Goal: Task Accomplishment & Management: Manage account settings

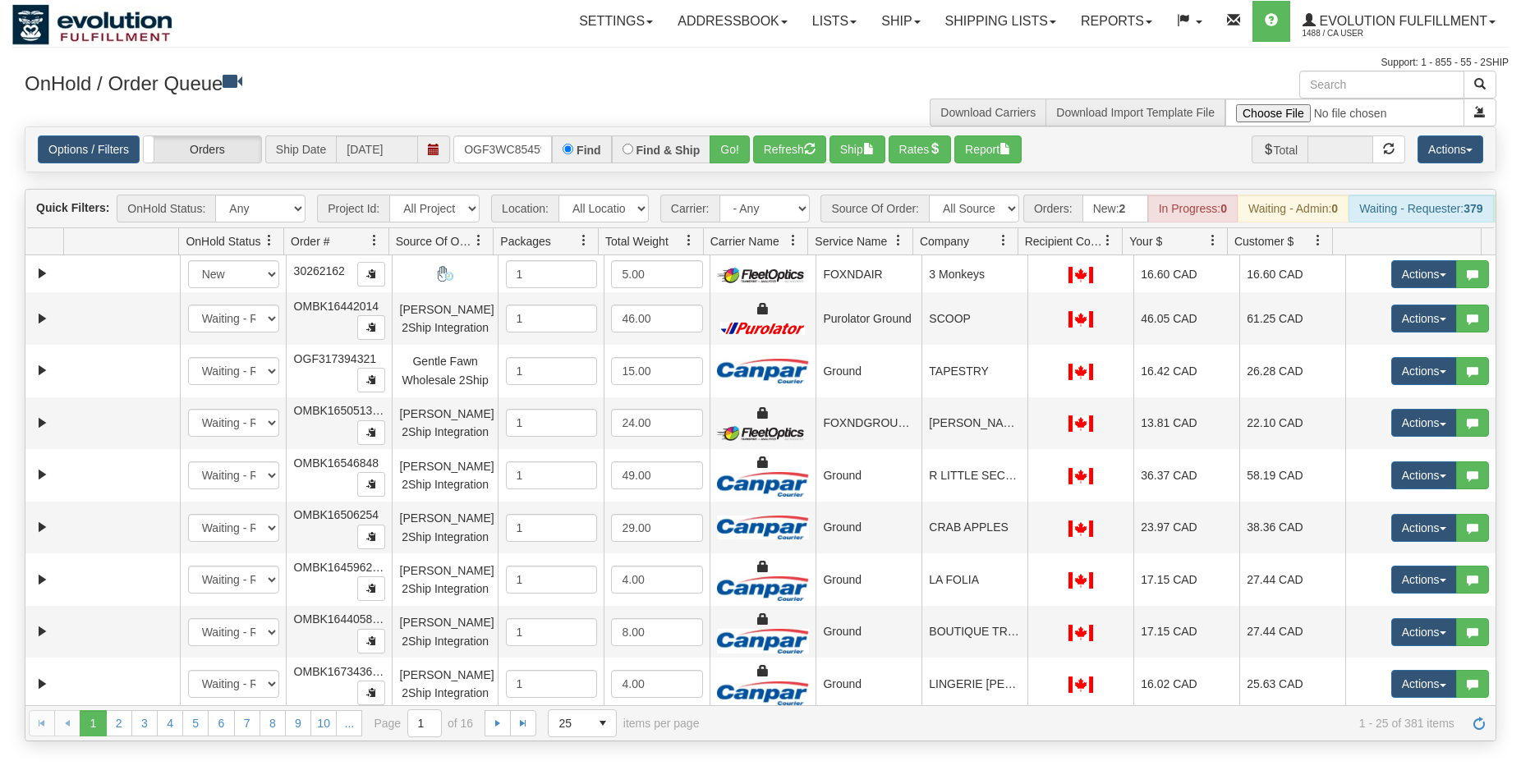
click at [726, 156] on button "Go!" at bounding box center [729, 149] width 40 height 28
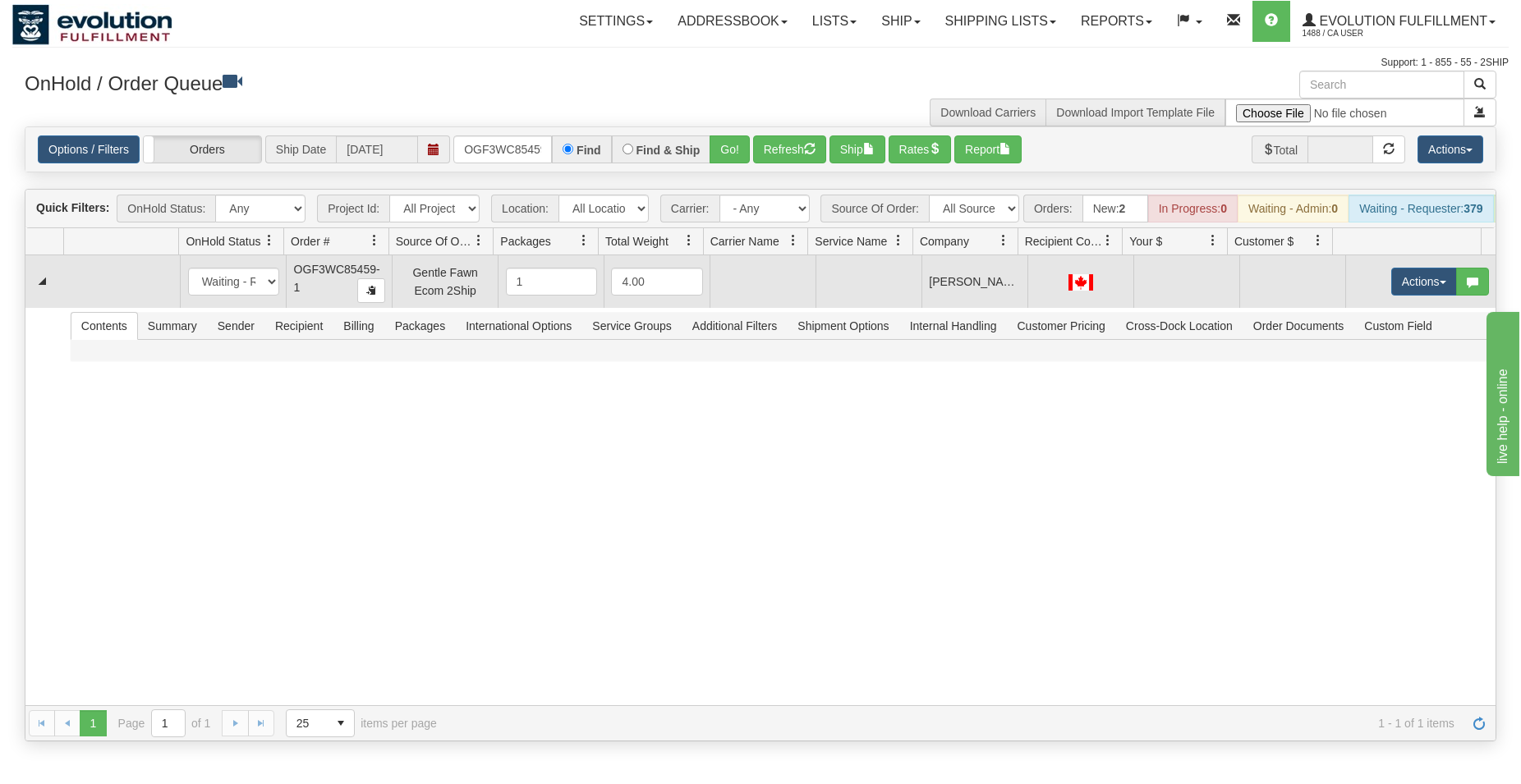
scroll to position [0, 15]
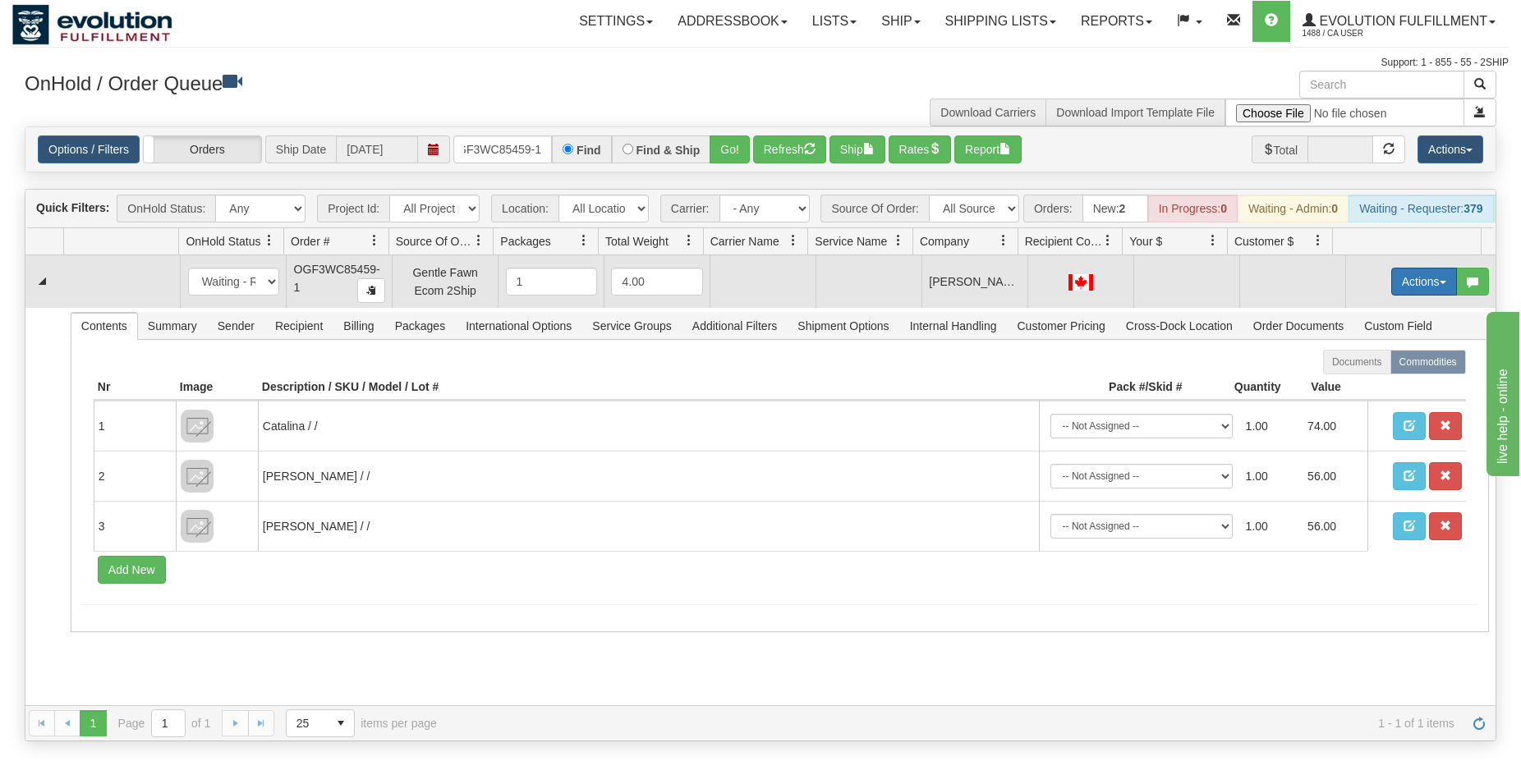
click at [1420, 288] on button "Actions" at bounding box center [1424, 281] width 66 height 28
click at [1365, 362] on span "Rate All Services" at bounding box center [1391, 355] width 99 height 13
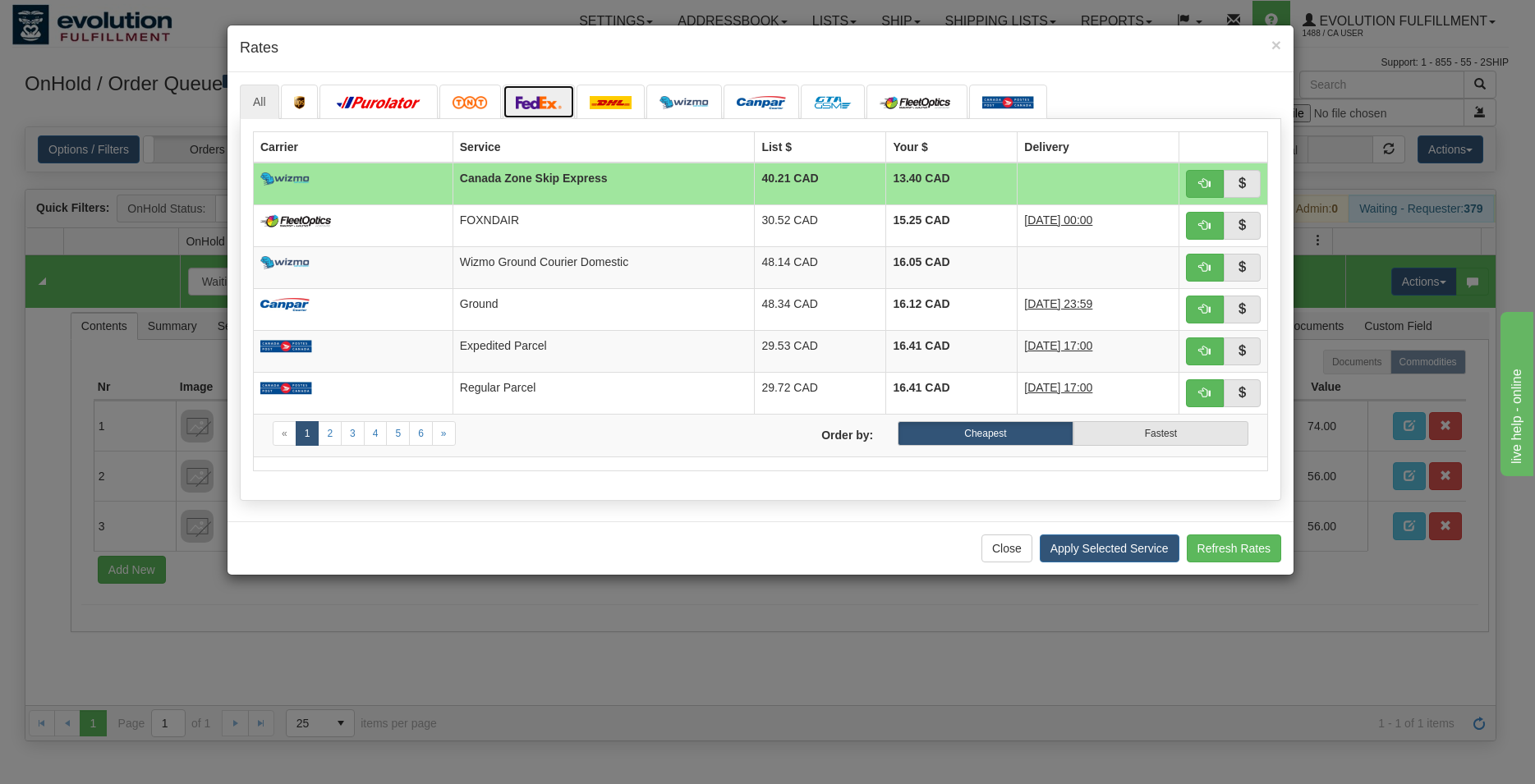
click at [545, 100] on img at bounding box center [539, 103] width 46 height 13
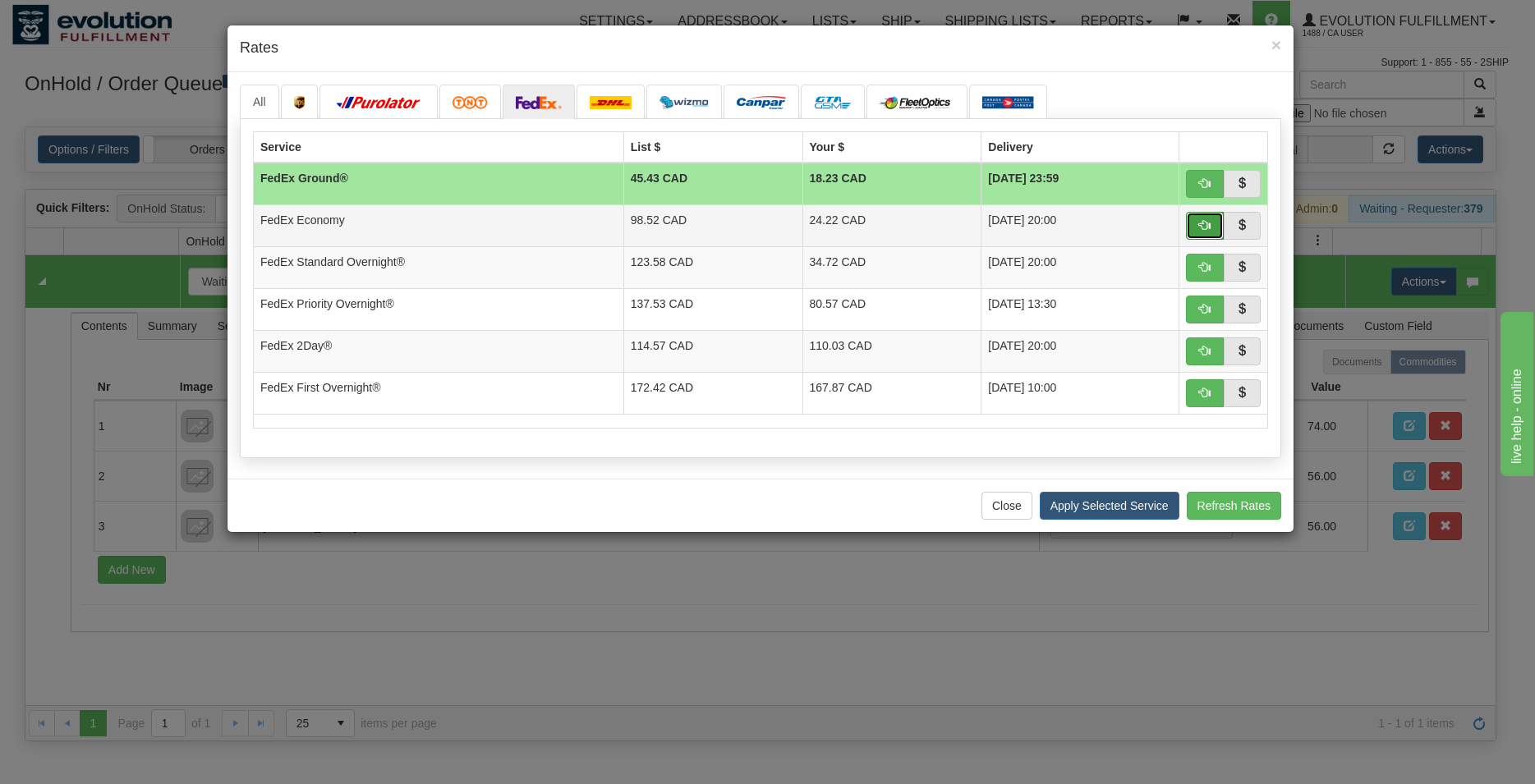
click at [1212, 226] on button "button" at bounding box center [1205, 225] width 38 height 28
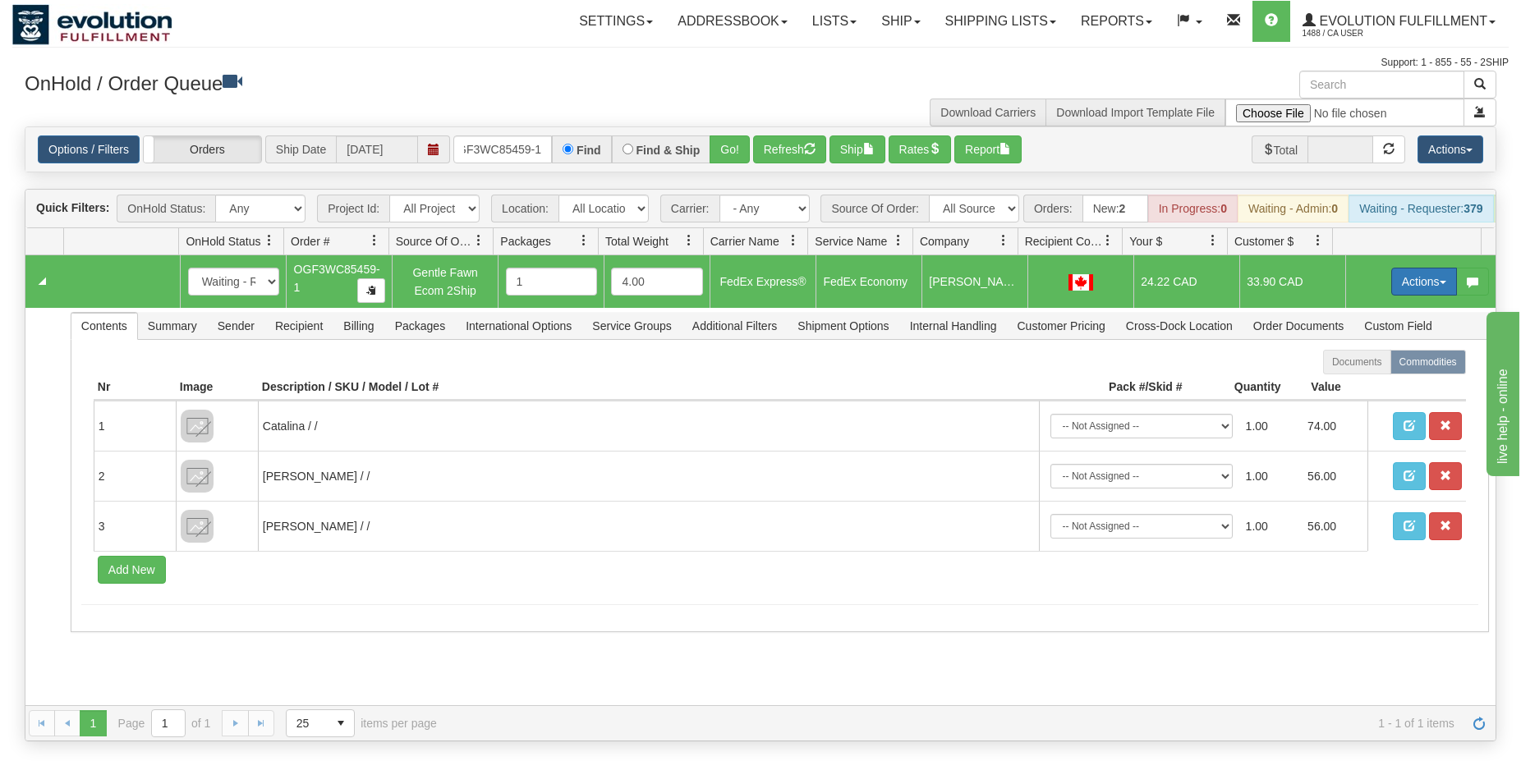
click at [1406, 296] on button "Actions" at bounding box center [1424, 281] width 66 height 28
click at [1352, 383] on span "Ship" at bounding box center [1358, 377] width 34 height 13
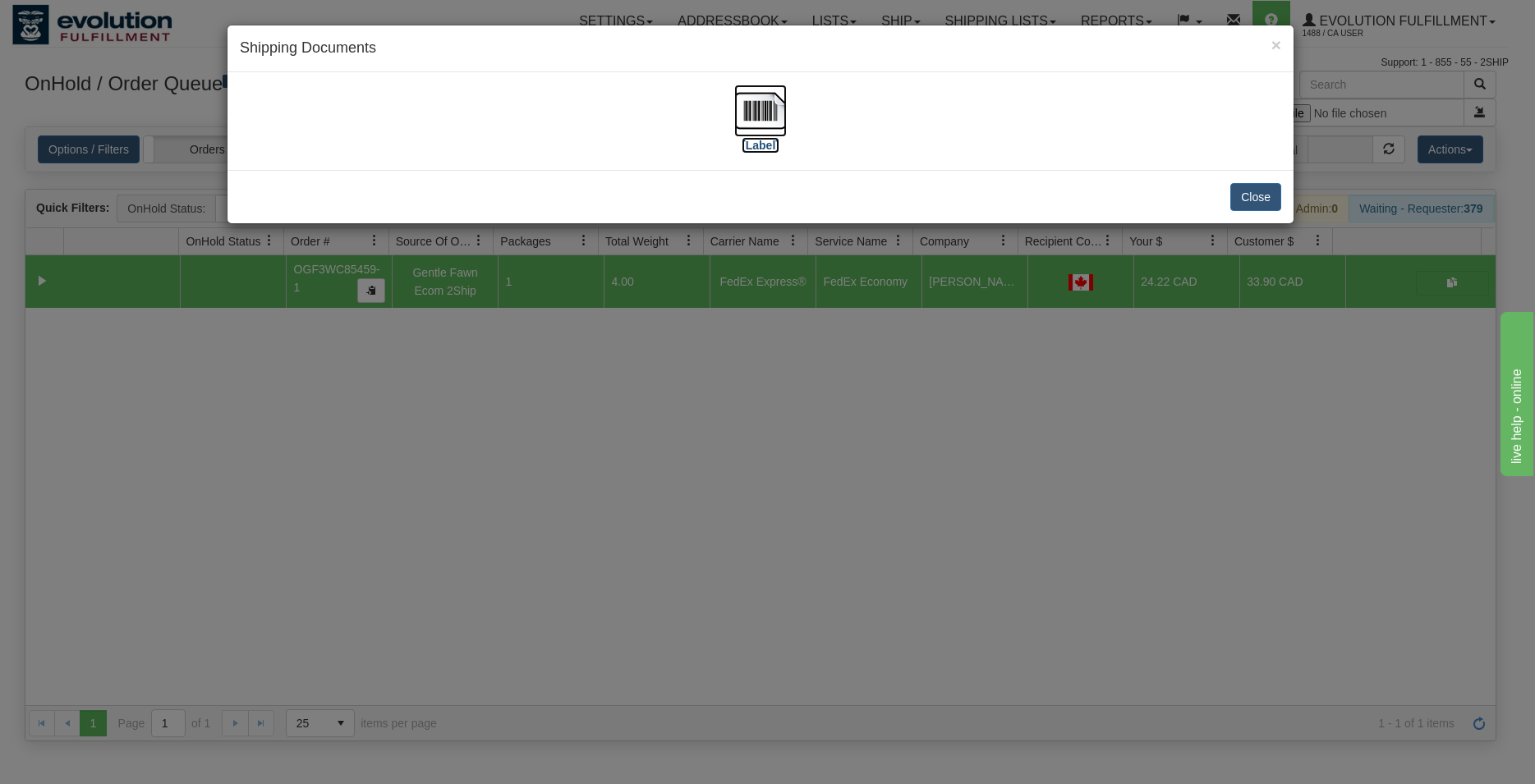
click at [759, 110] on img at bounding box center [759, 110] width 52 height 52
click at [1276, 199] on button "Close" at bounding box center [1256, 197] width 51 height 28
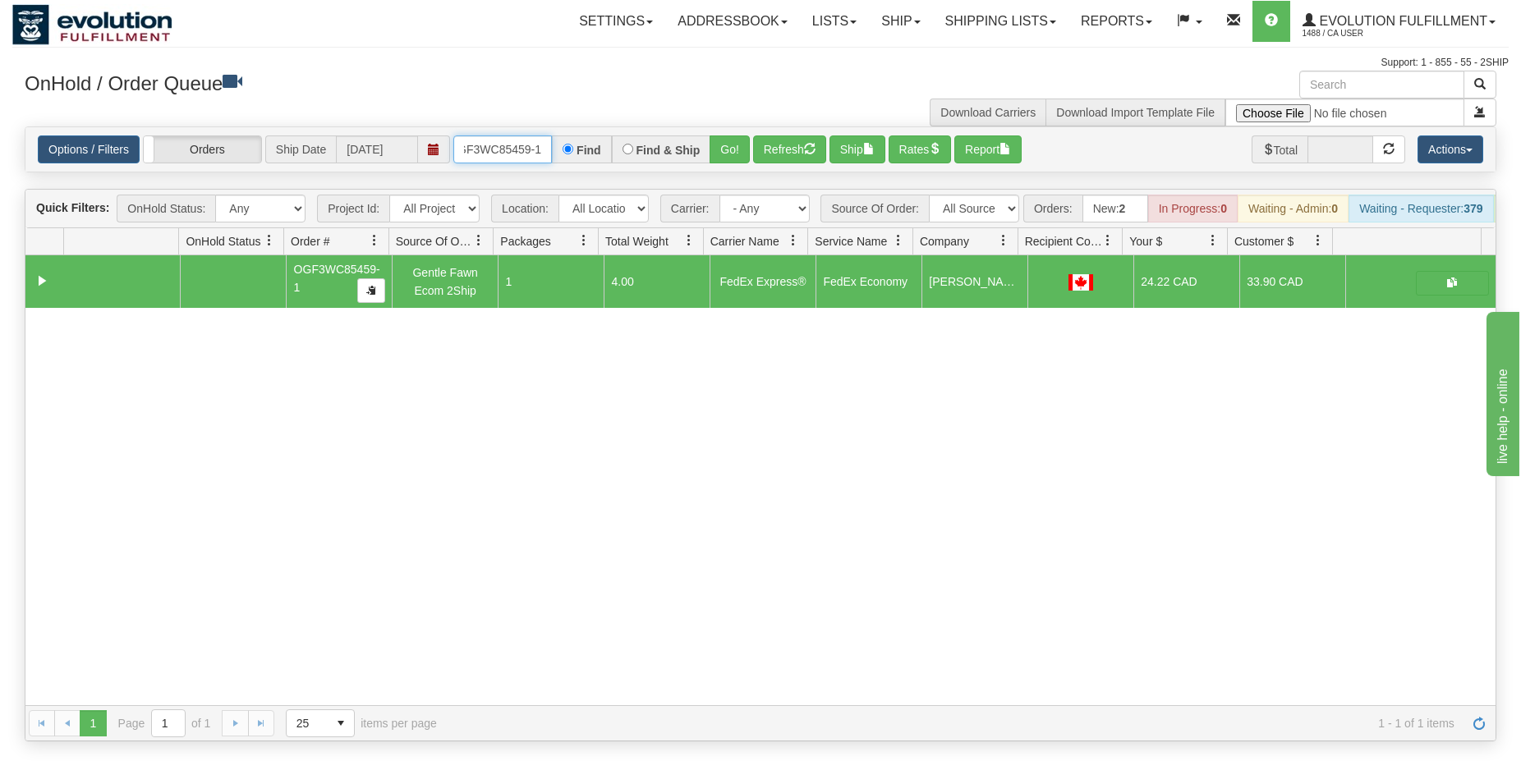
click at [524, 150] on input "OGF3WC85459-1" at bounding box center [503, 149] width 99 height 28
click at [524, 149] on input "OGF3WC85459-1" at bounding box center [503, 149] width 99 height 28
type input "OGF3WC85415-1"
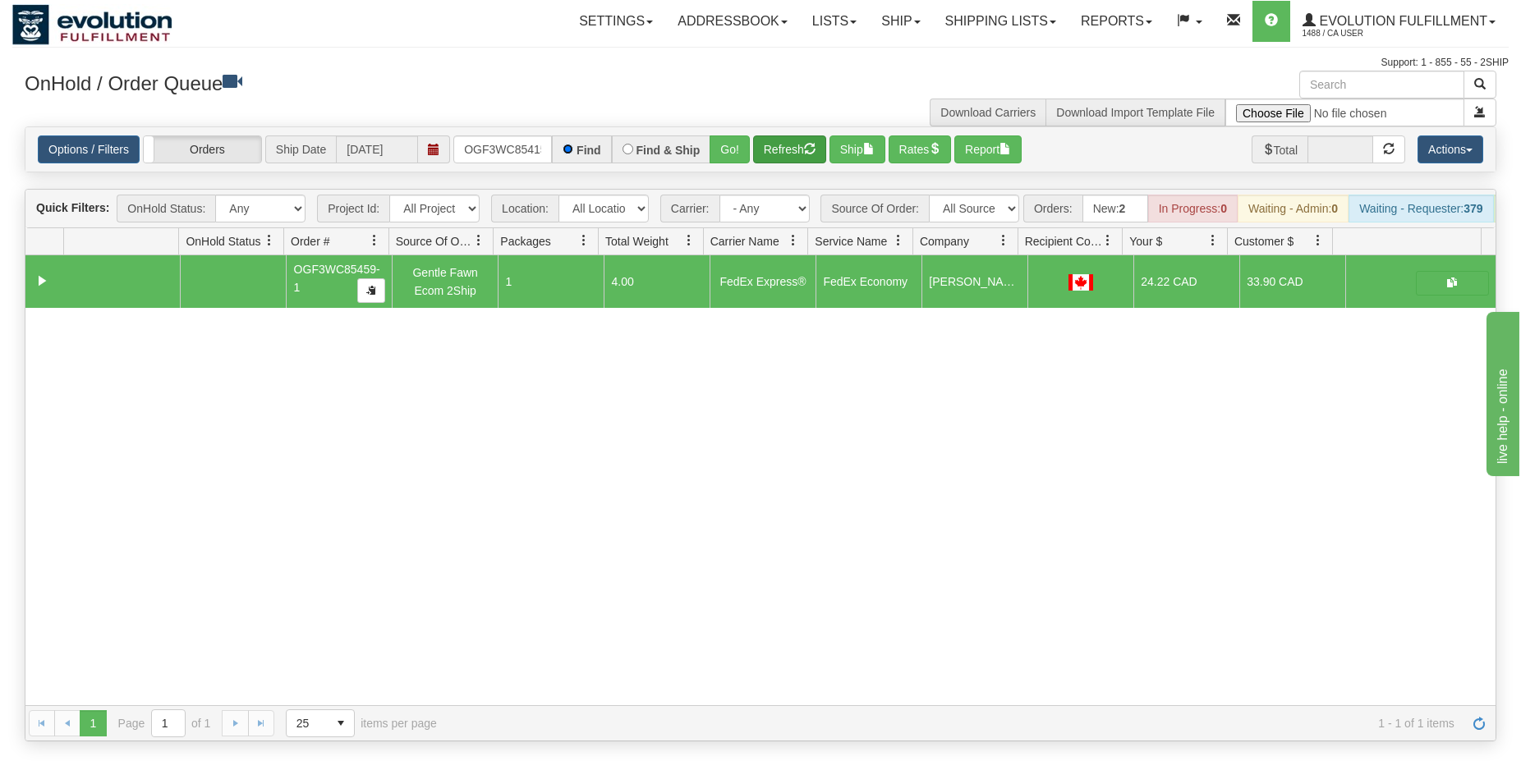
scroll to position [0, 15]
click at [736, 143] on button "Go!" at bounding box center [729, 149] width 40 height 28
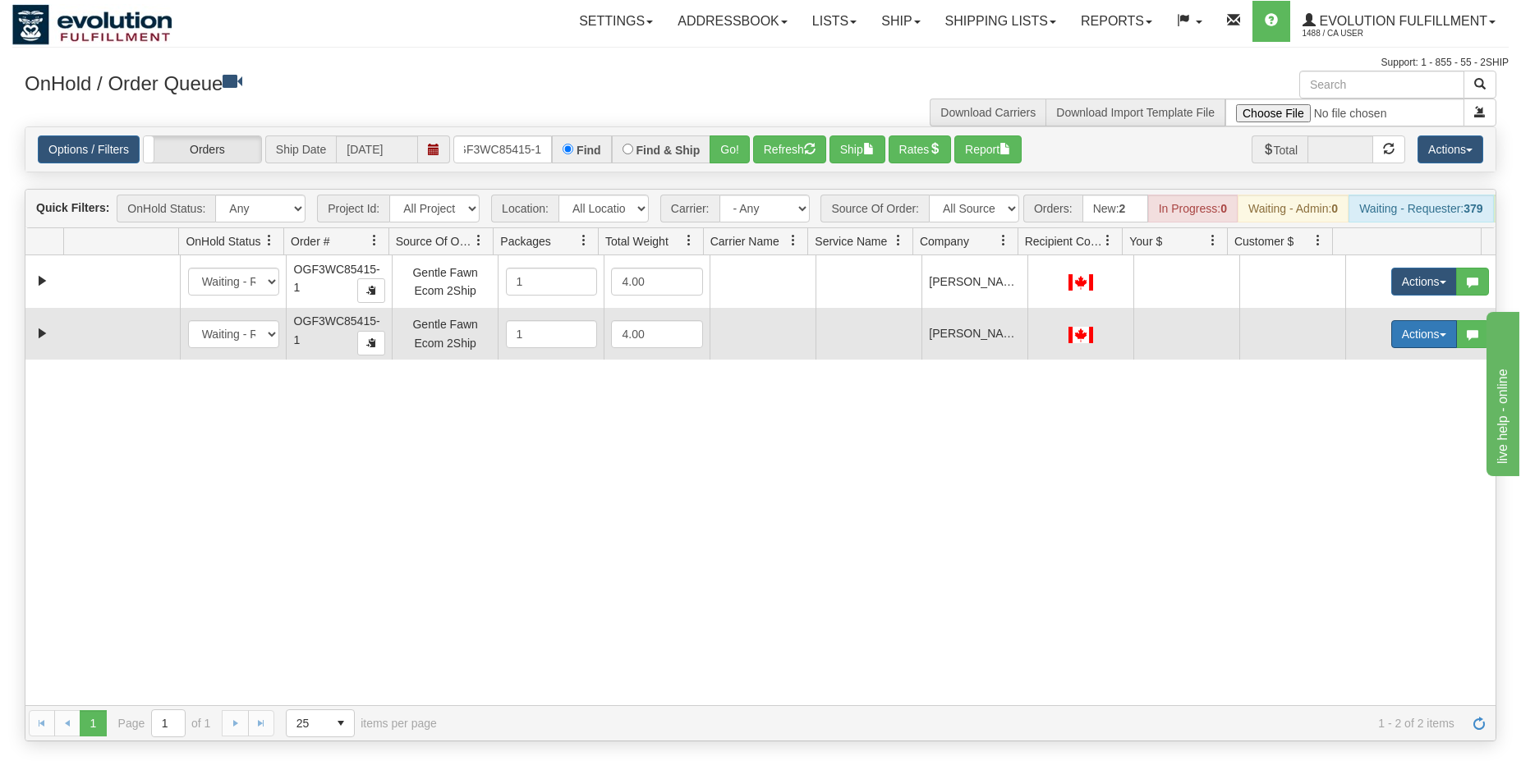
click at [1395, 348] on button "Actions" at bounding box center [1424, 334] width 66 height 28
click at [1366, 457] on span "Delete" at bounding box center [1363, 450] width 45 height 13
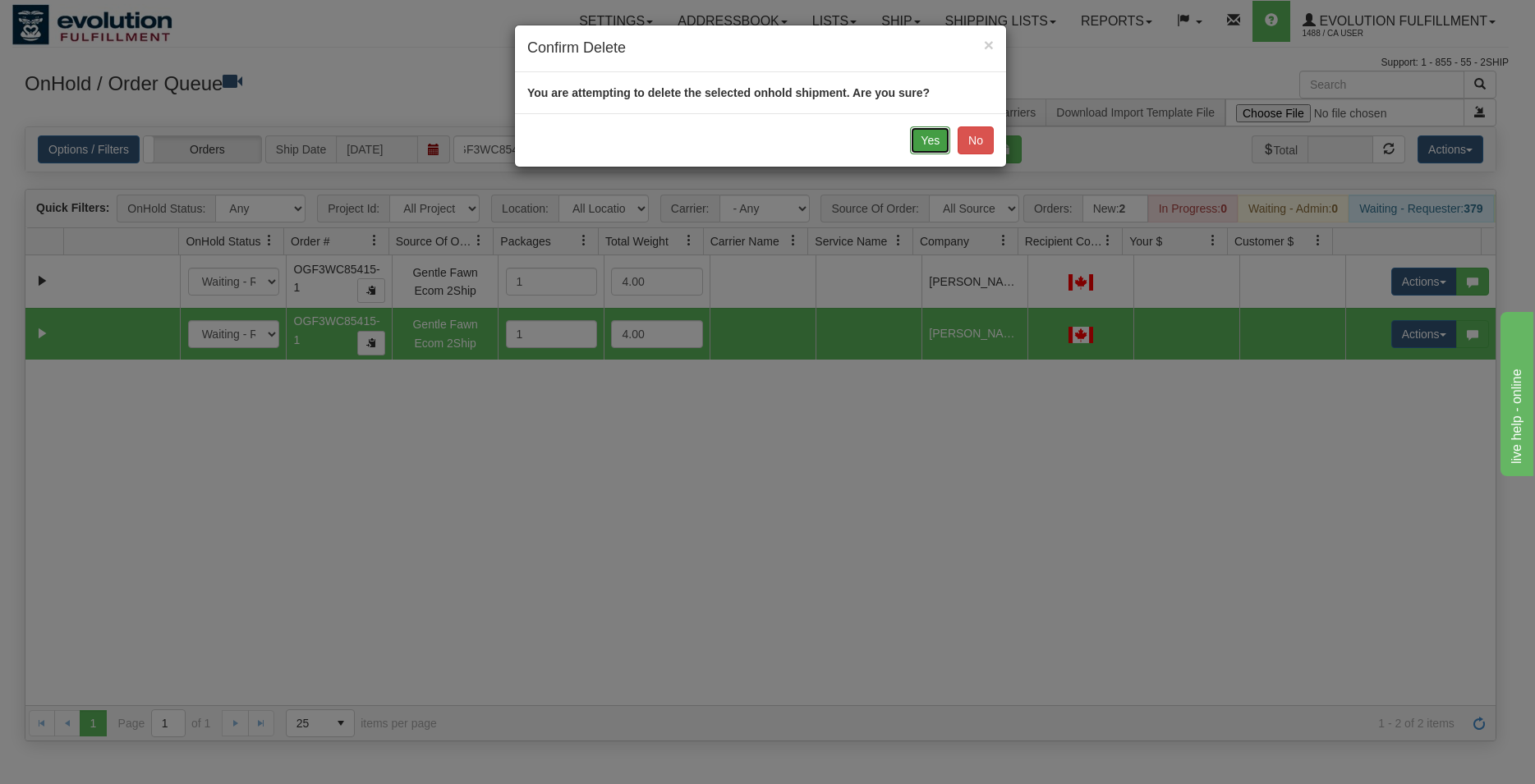
click at [913, 139] on button "Yes" at bounding box center [930, 140] width 40 height 28
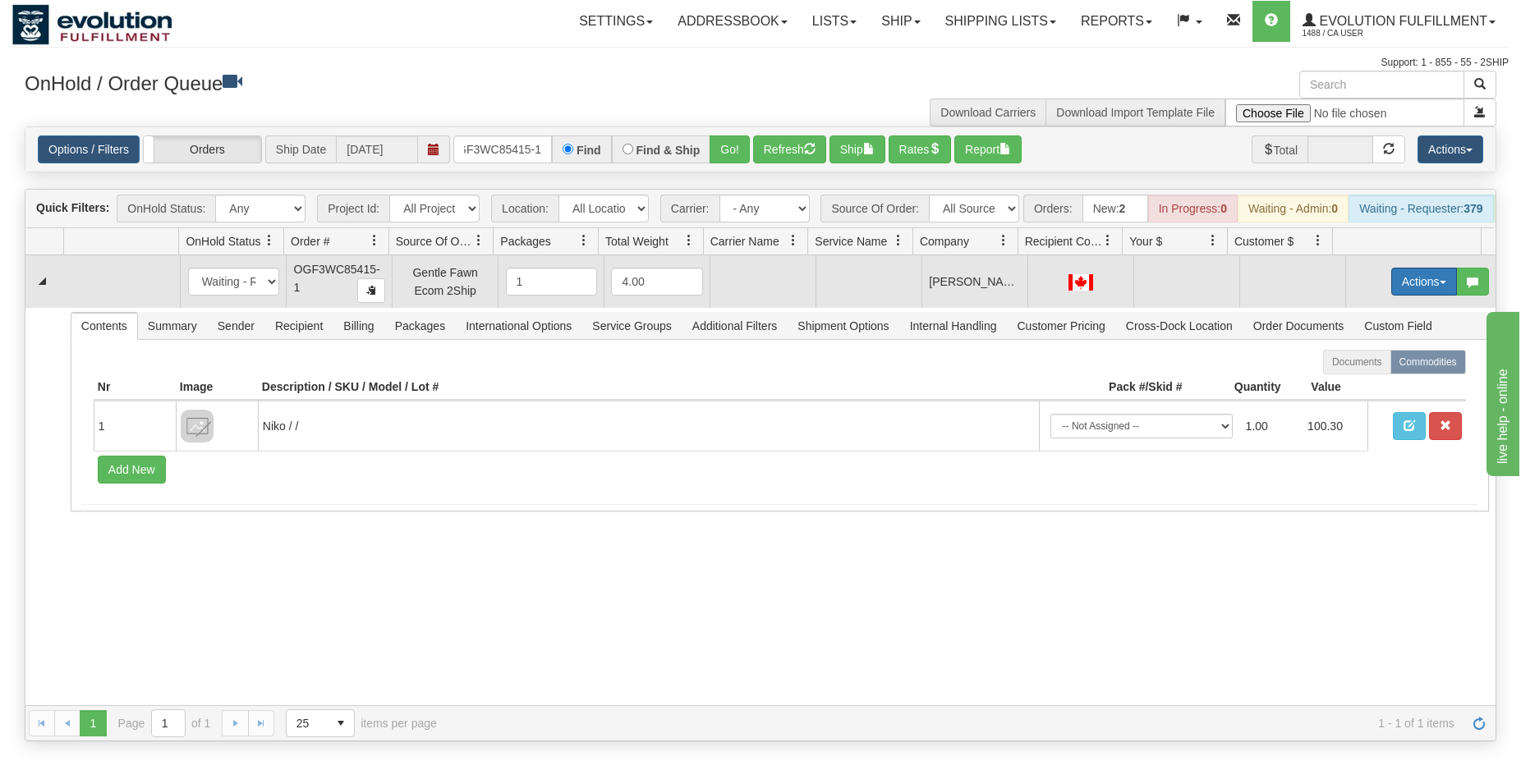
click at [1404, 293] on button "Actions" at bounding box center [1424, 281] width 66 height 28
click at [1376, 362] on span "Rate All Services" at bounding box center [1391, 355] width 99 height 13
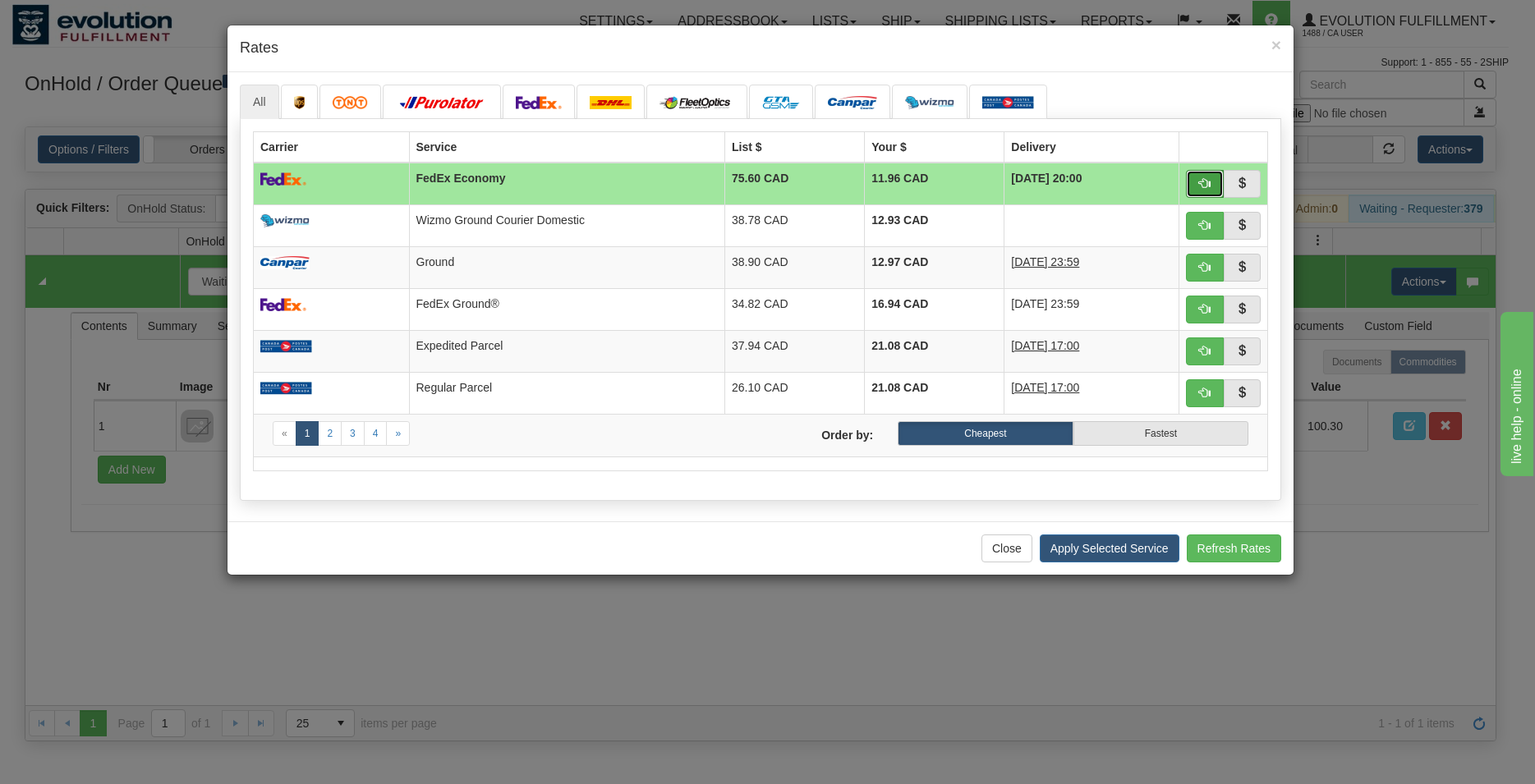
click at [1210, 185] on span "button" at bounding box center [1204, 183] width 11 height 11
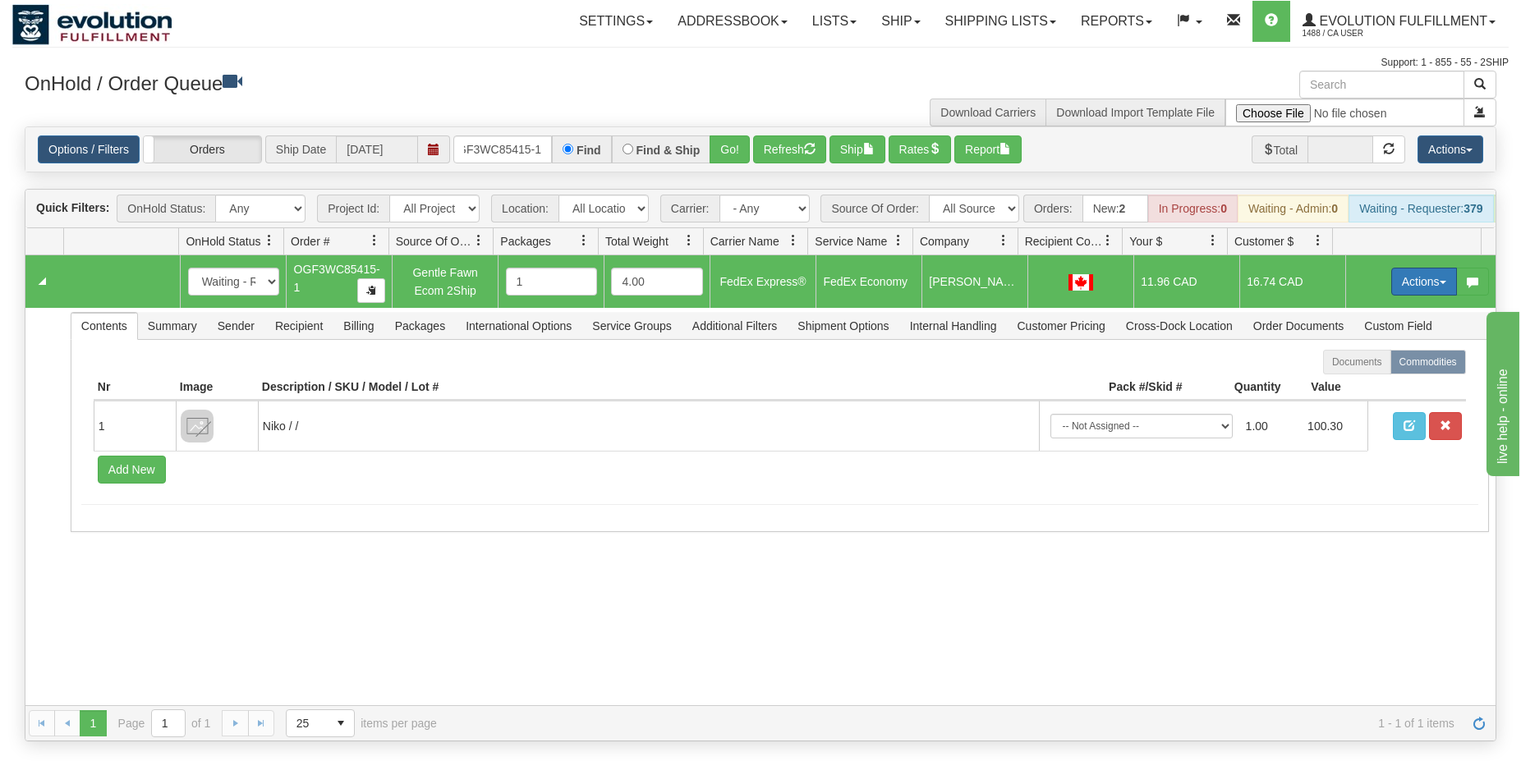
click at [1404, 296] on button "Actions" at bounding box center [1424, 281] width 66 height 28
click at [1356, 383] on span "Ship" at bounding box center [1358, 377] width 34 height 13
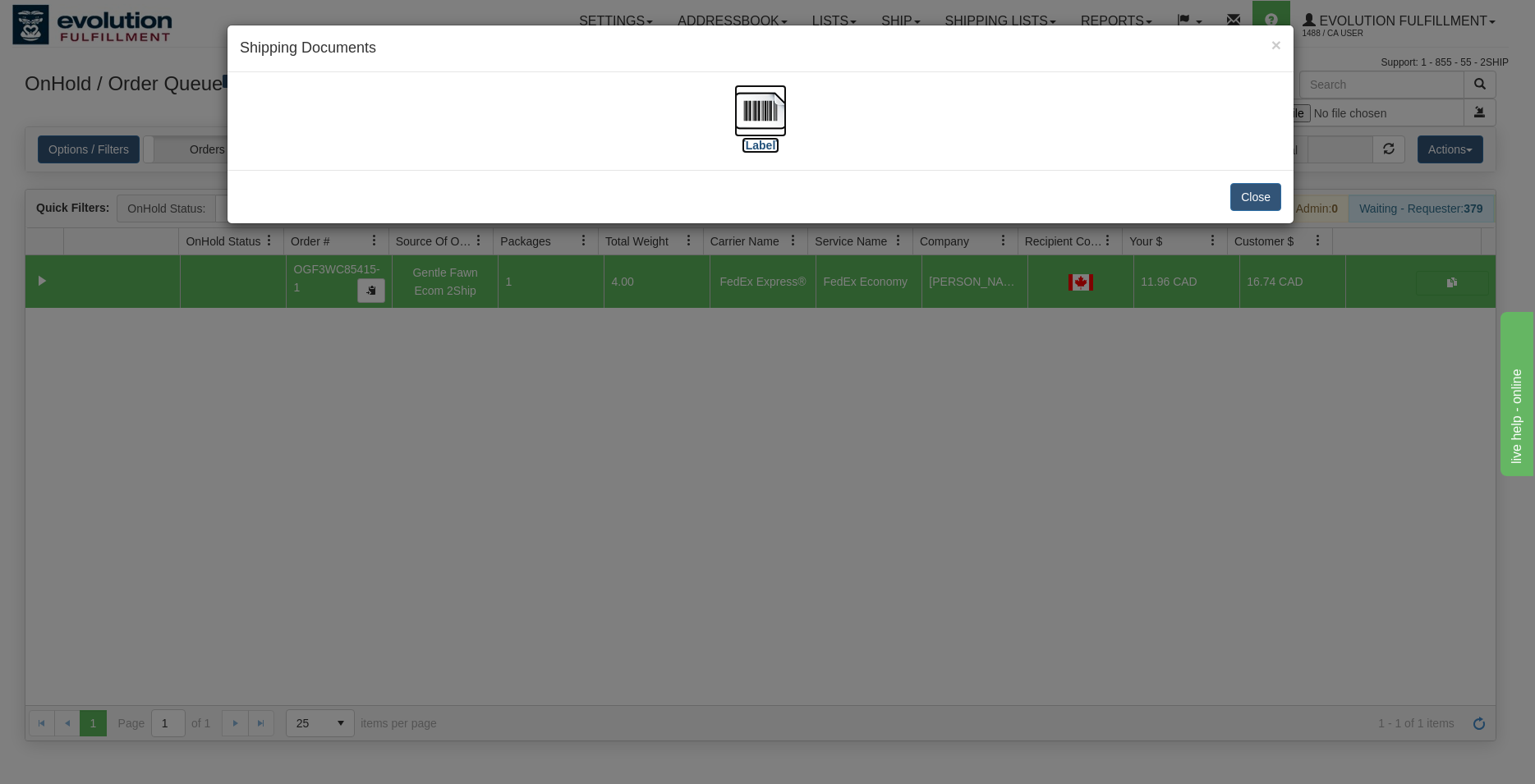
click at [776, 99] on img at bounding box center [759, 110] width 52 height 52
